Goal: Task Accomplishment & Management: Use online tool/utility

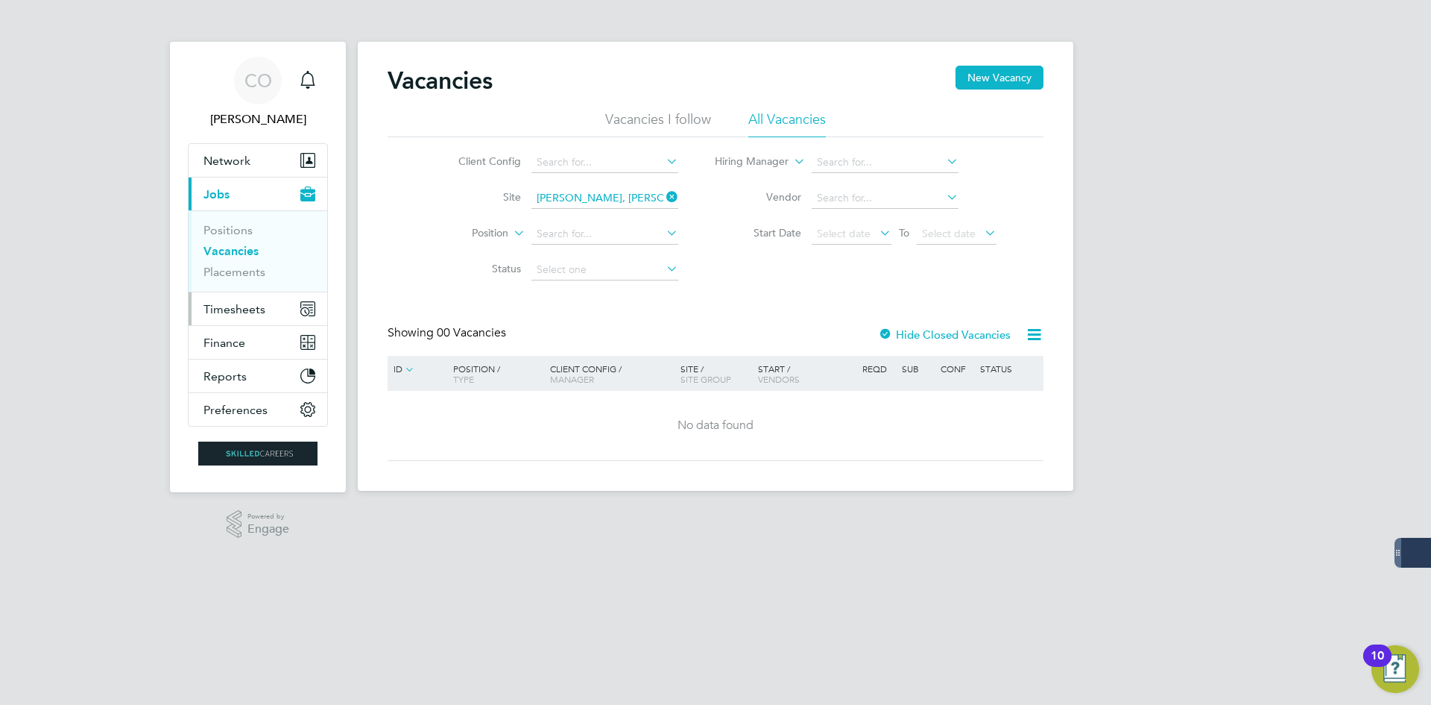
click at [268, 303] on button "Timesheets" at bounding box center [258, 308] width 139 height 33
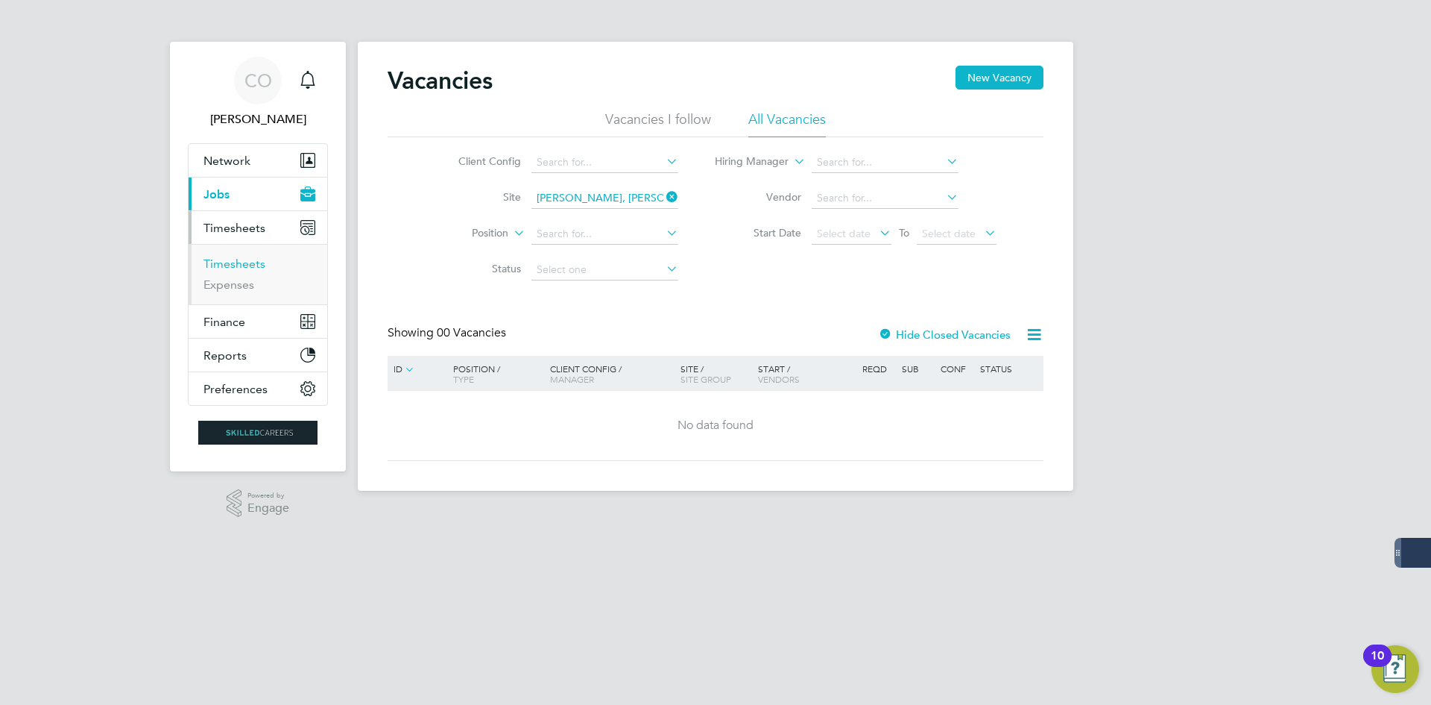
click at [251, 262] on link "Timesheets" at bounding box center [235, 263] width 62 height 14
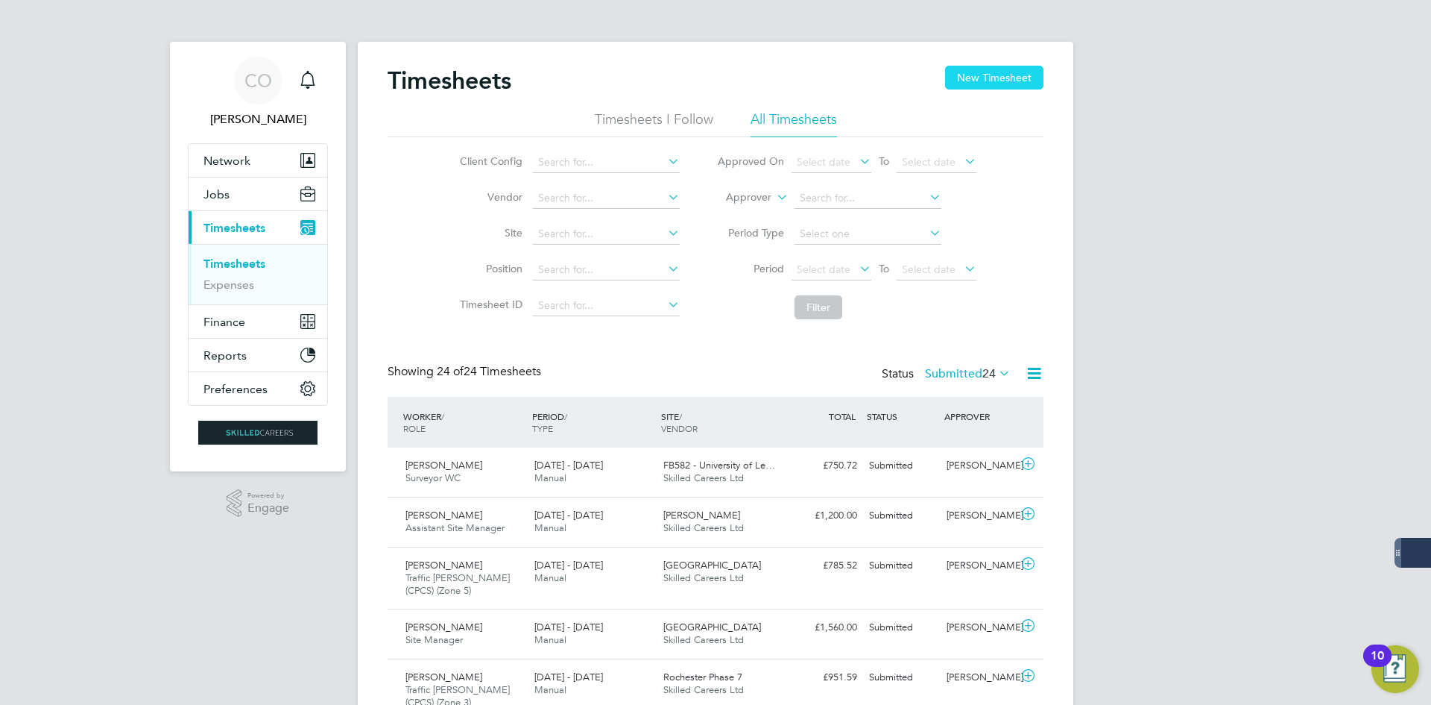
click at [962, 66] on button "New Timesheet" at bounding box center [994, 78] width 98 height 24
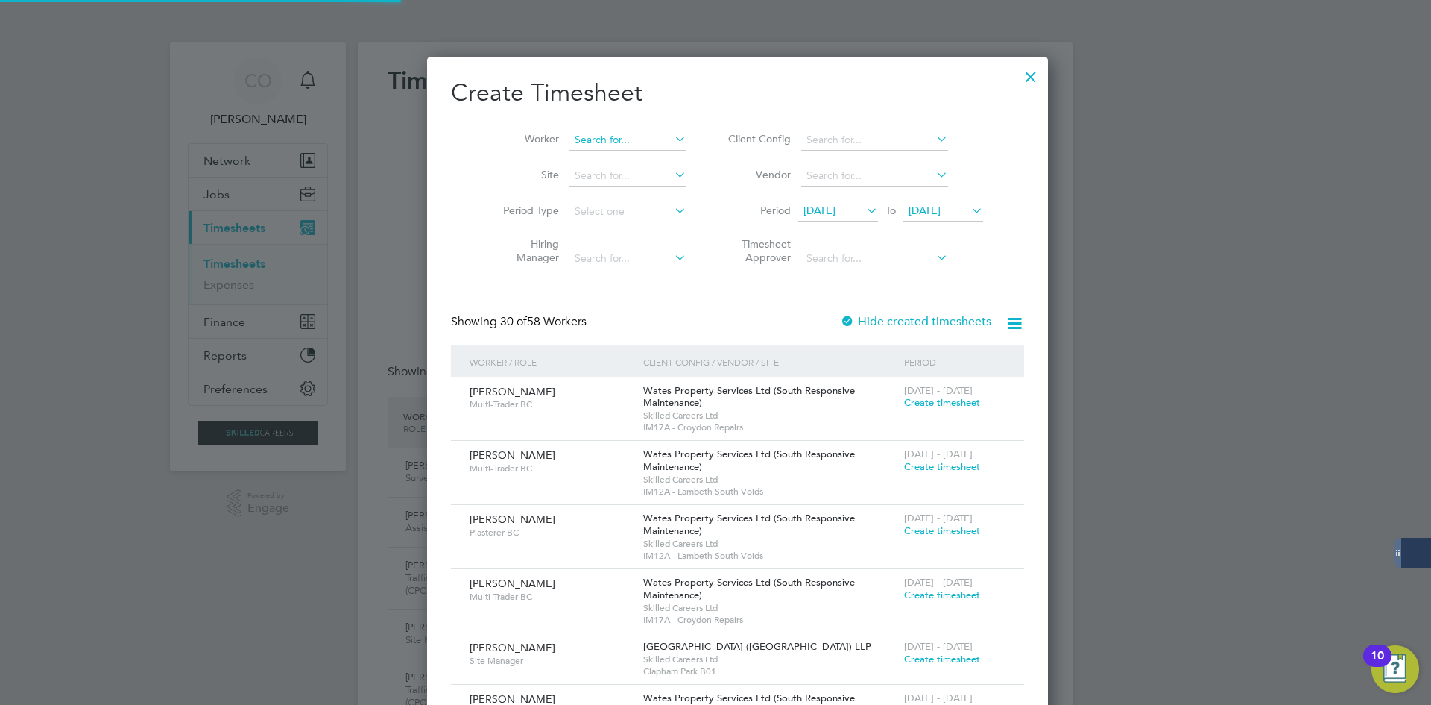
click at [605, 138] on input at bounding box center [628, 140] width 117 height 21
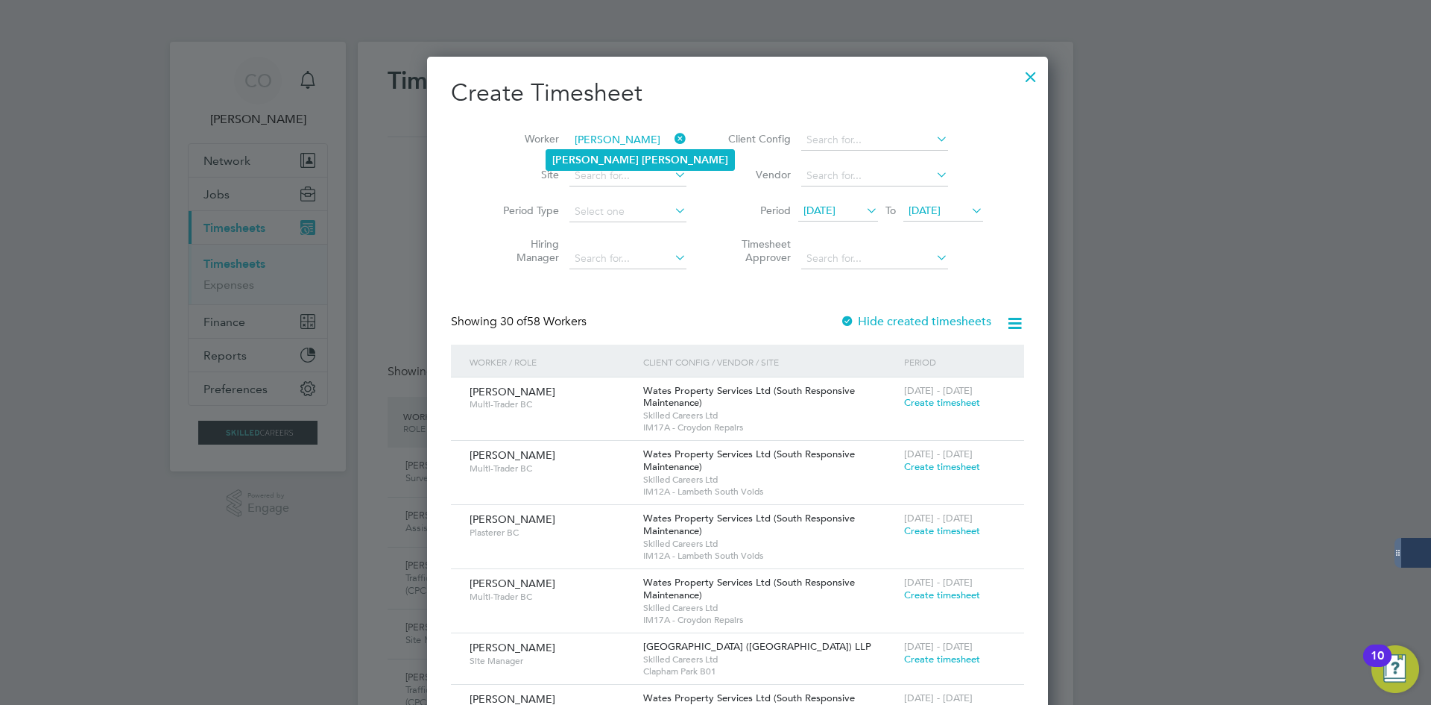
click at [637, 157] on li "[PERSON_NAME]" at bounding box center [640, 160] width 188 height 20
type input "[PERSON_NAME]"
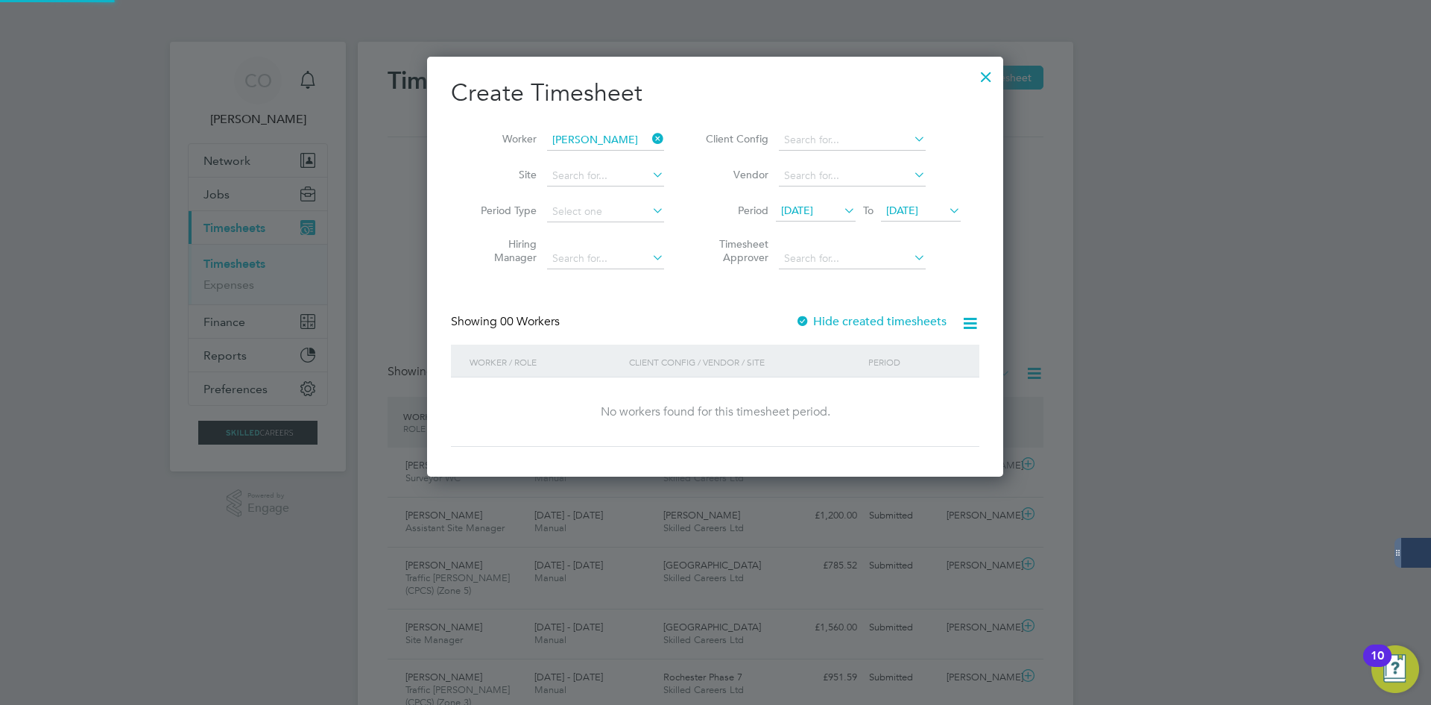
click at [825, 315] on label "Hide created timesheets" at bounding box center [870, 321] width 151 height 15
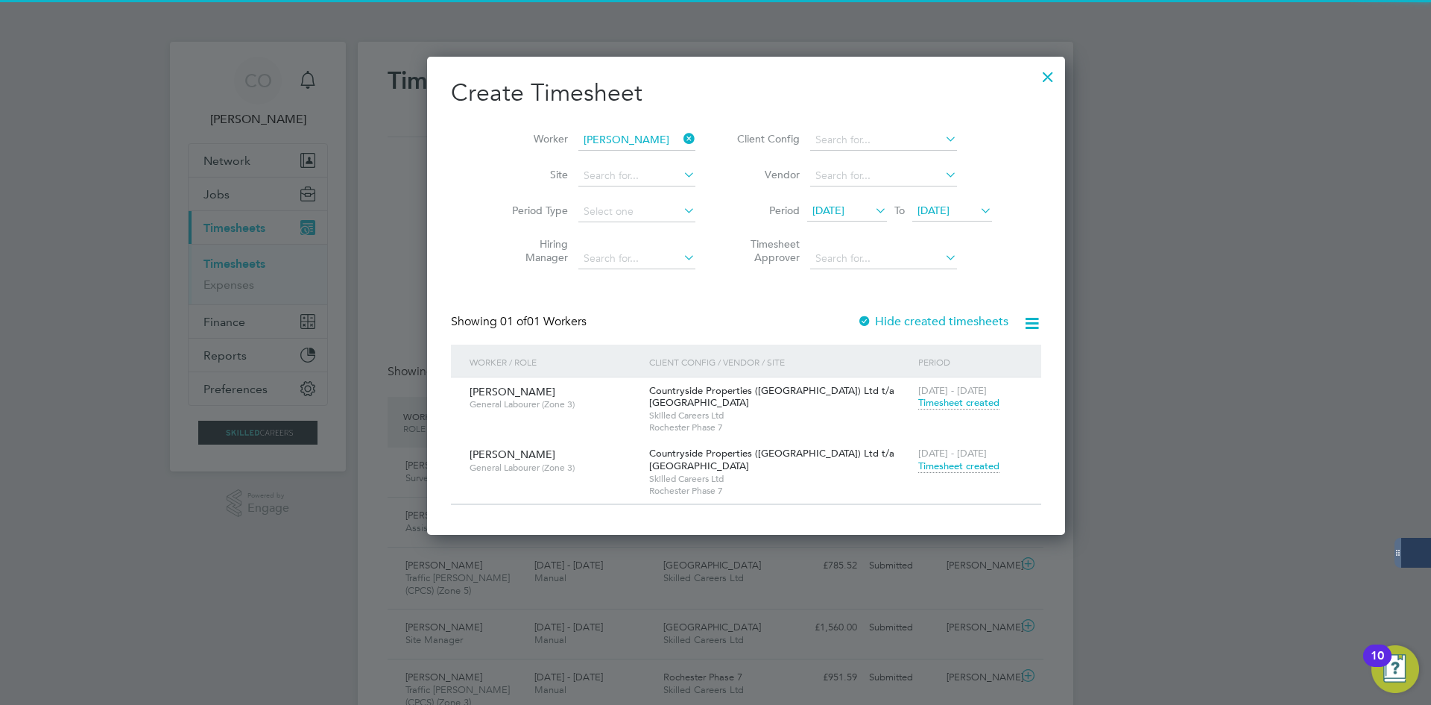
click at [918, 467] on span "Timesheet created" at bounding box center [958, 465] width 81 height 13
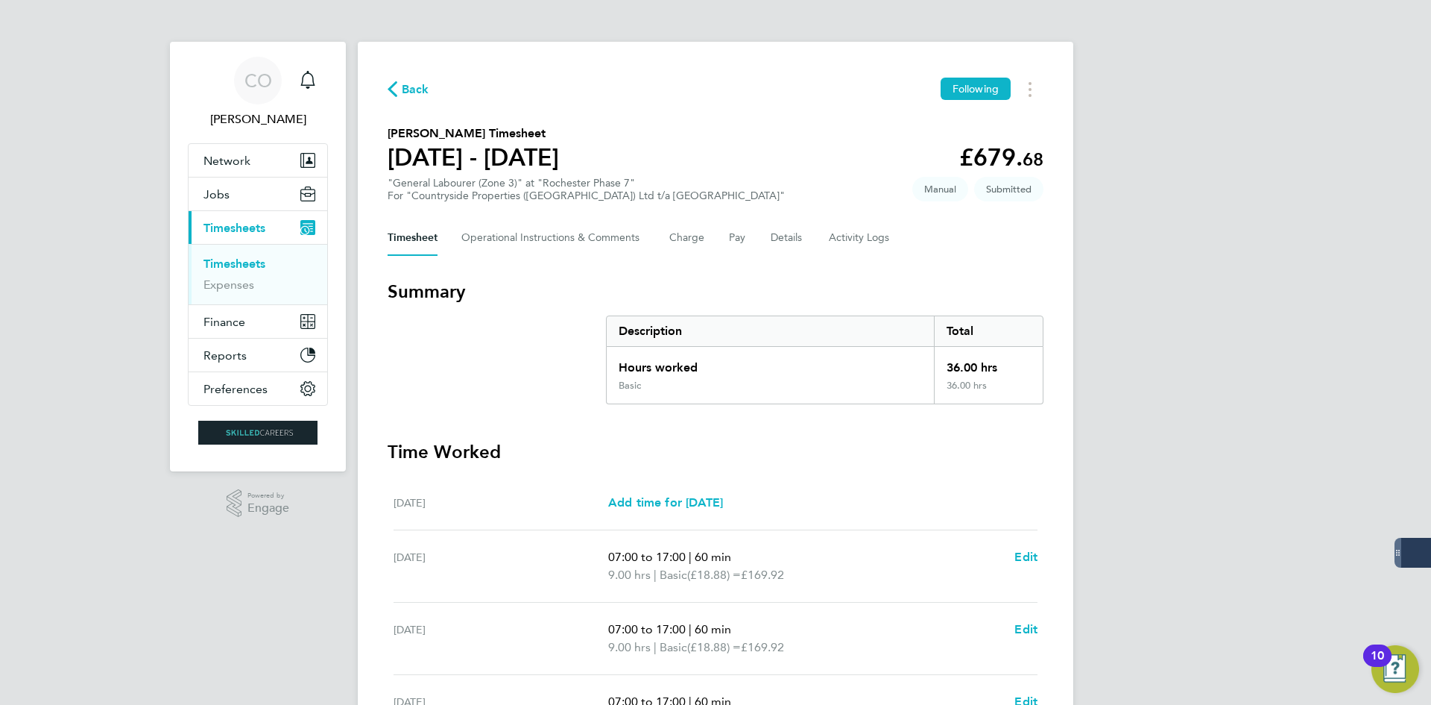
click at [409, 97] on span "Back" at bounding box center [416, 90] width 28 height 18
